Goal: Obtain resource: Download file/media

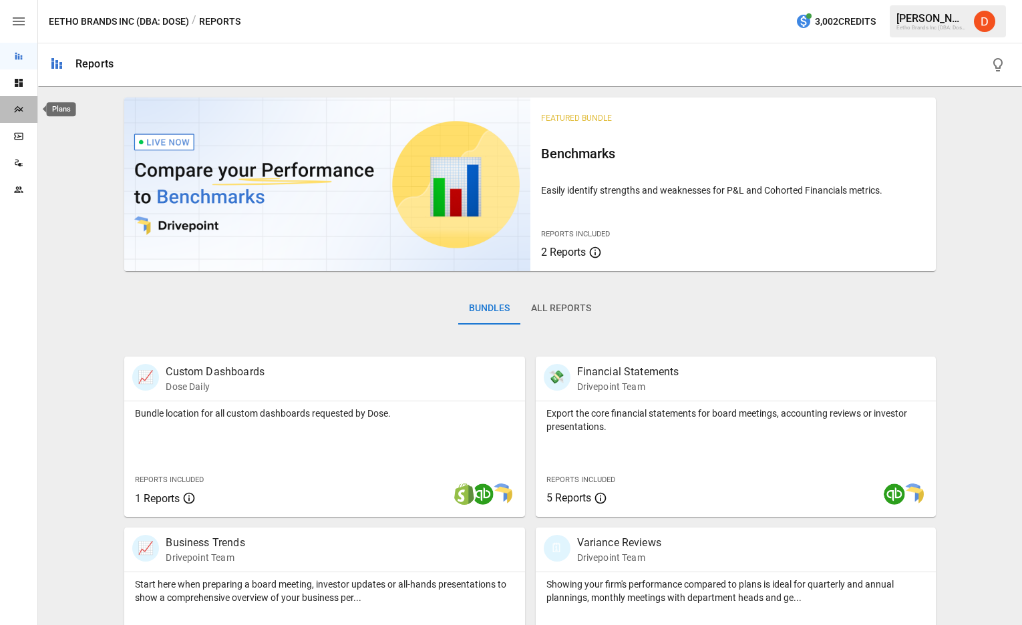
click at [18, 110] on icon "Plans" at bounding box center [18, 109] width 9 height 7
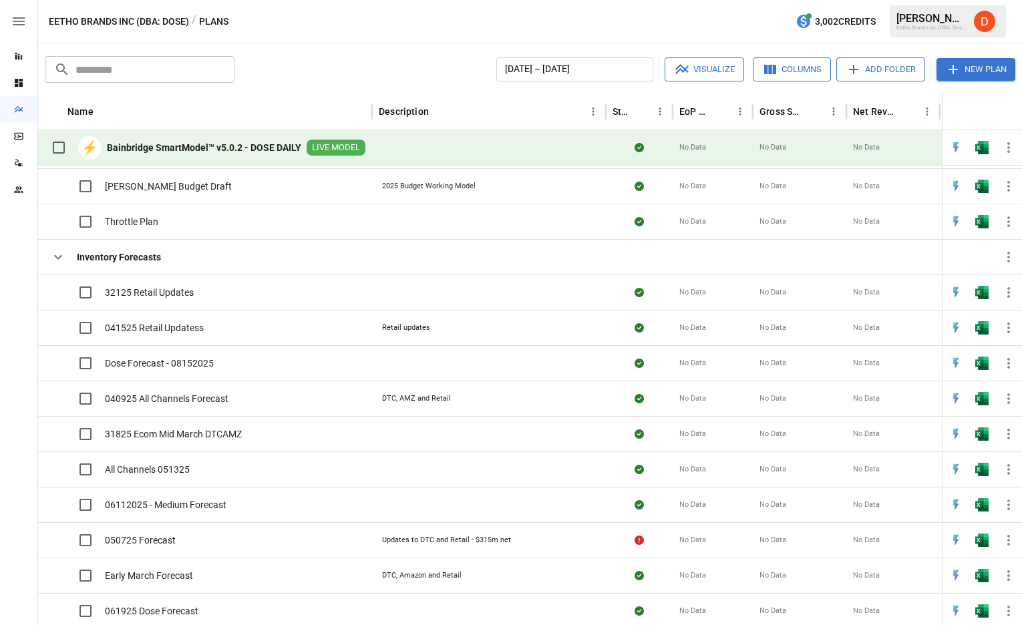
scroll to position [1698, 0]
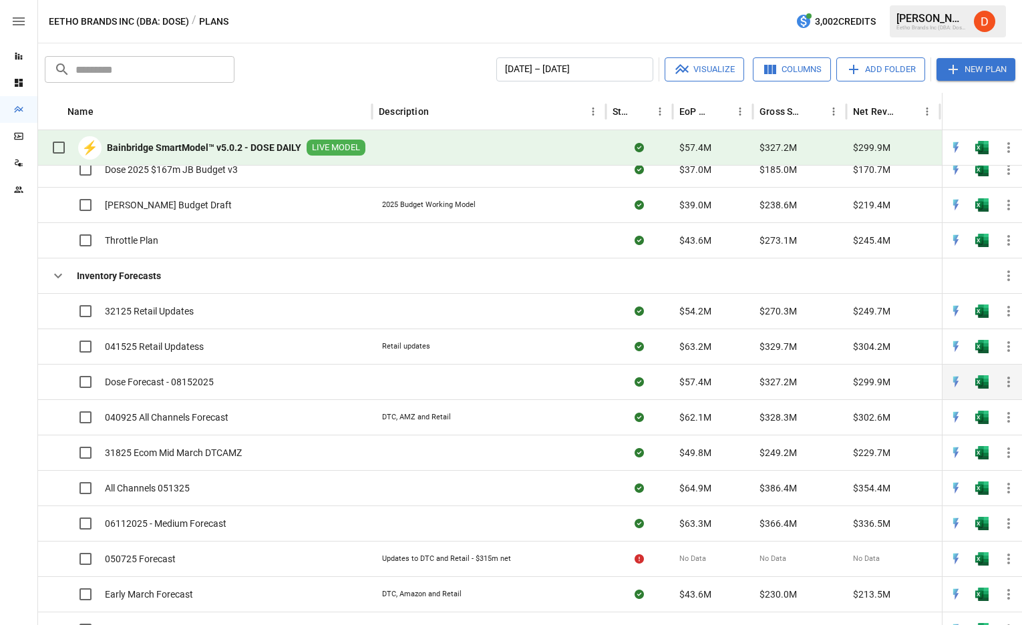
click at [166, 383] on span "Dose Forecast - 08152025" at bounding box center [159, 381] width 109 height 13
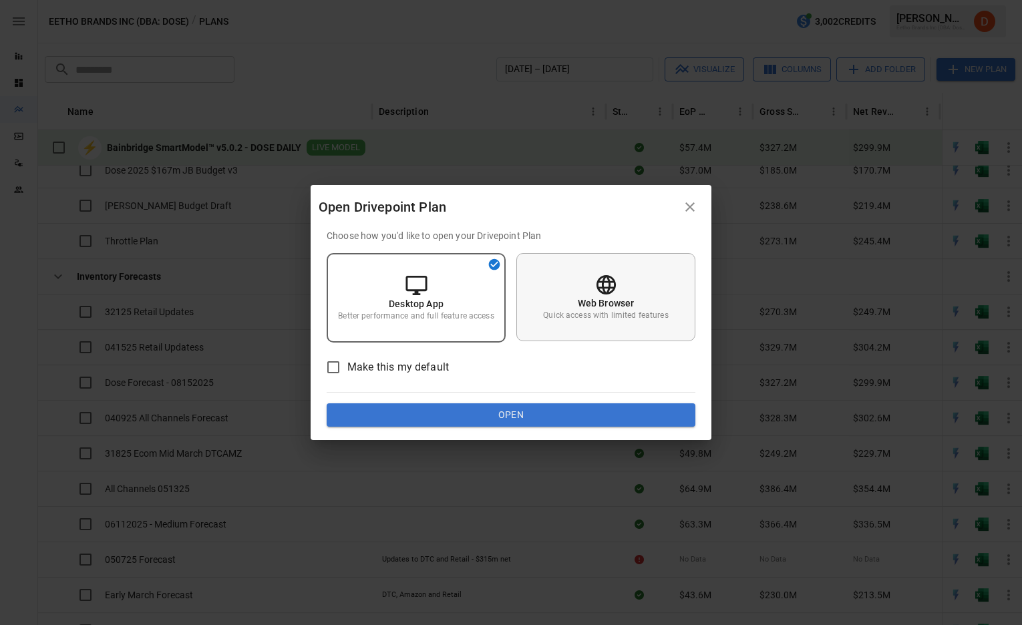
click at [615, 300] on p "Web Browser" at bounding box center [606, 303] width 57 height 13
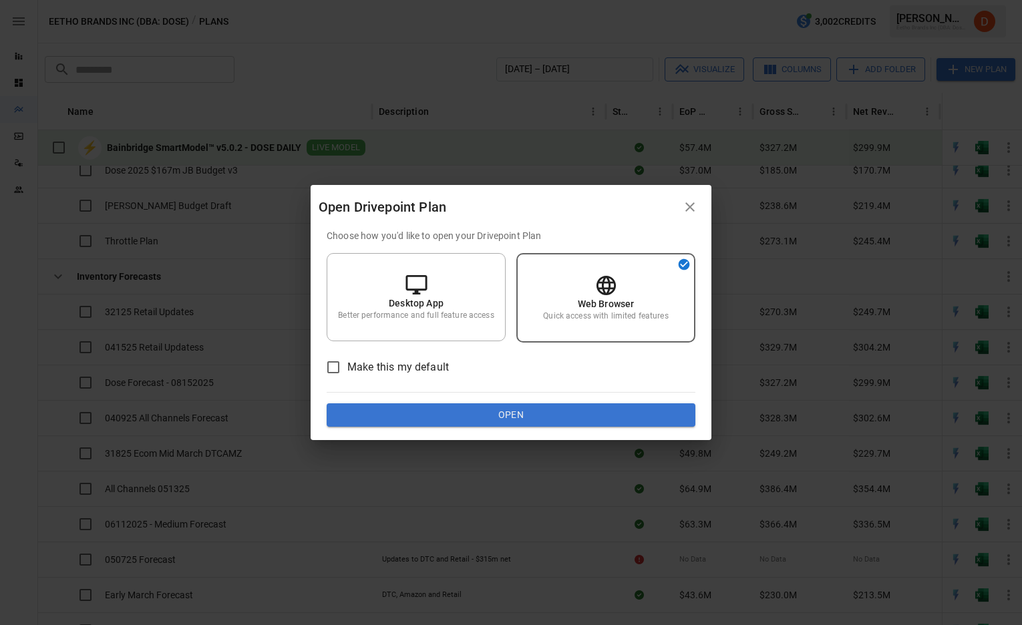
click at [539, 414] on button "Open" at bounding box center [511, 416] width 369 height 24
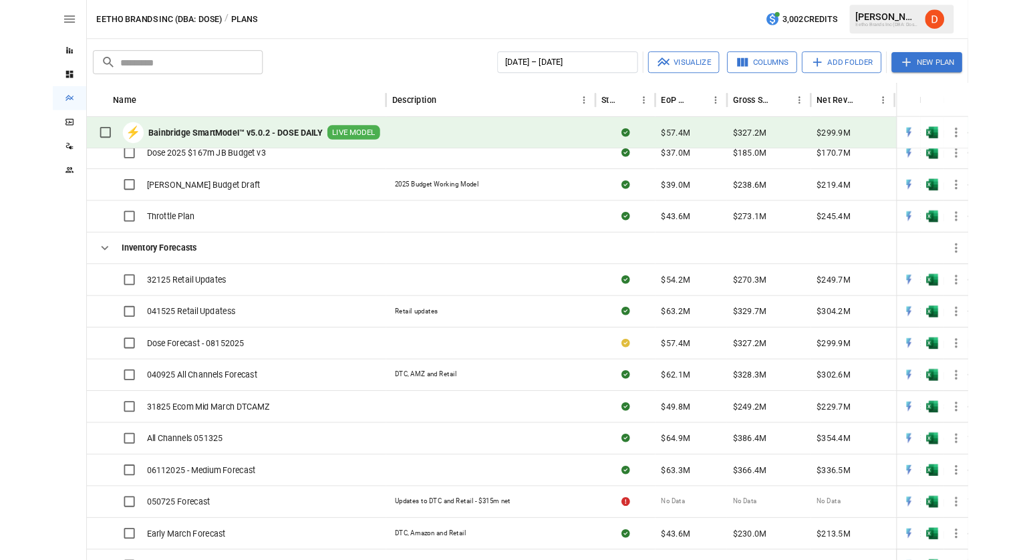
scroll to position [1450, 0]
